Goal: Check status: Check status

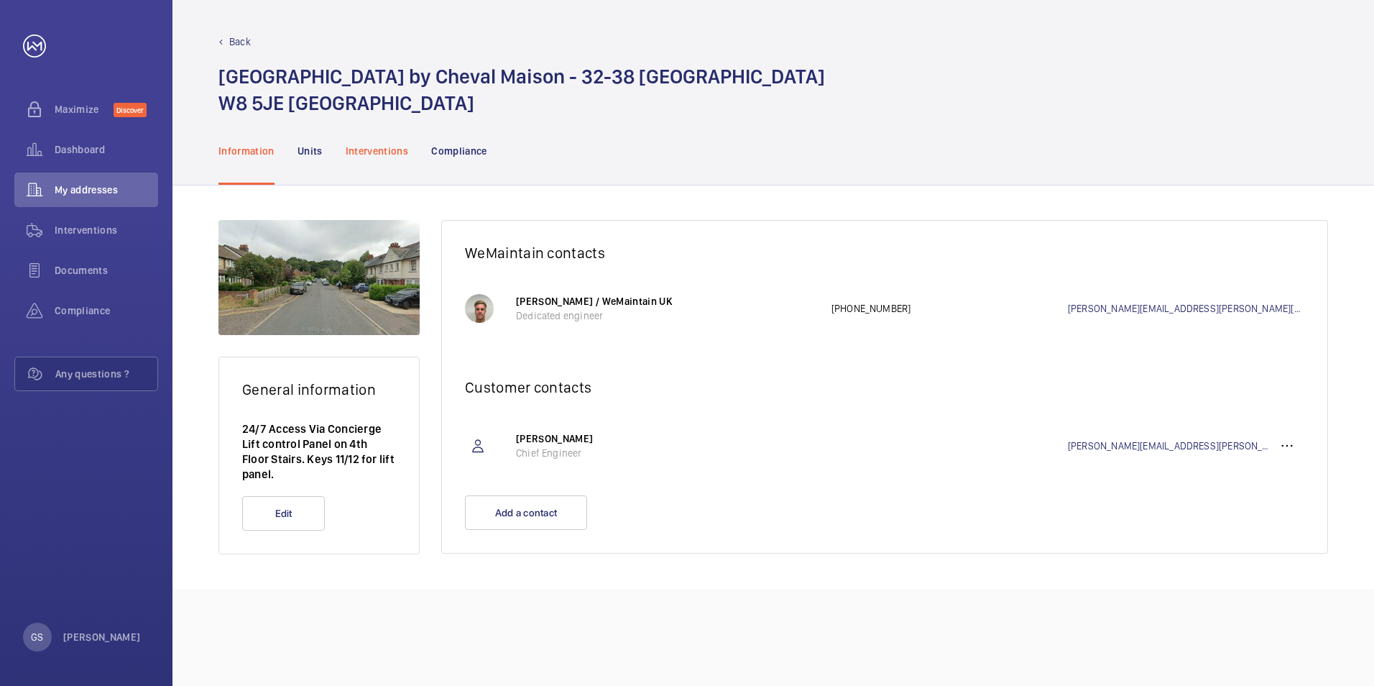
click at [369, 153] on p "Interventions" at bounding box center [377, 151] width 63 height 14
